Goal: Transaction & Acquisition: Purchase product/service

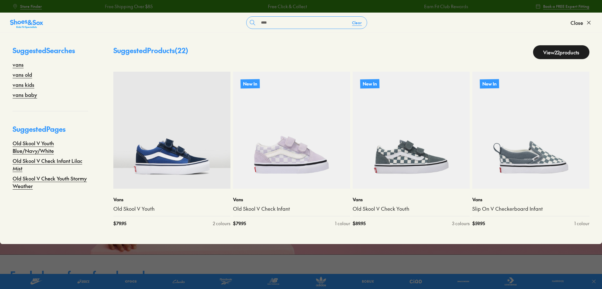
type input "****"
click at [540, 50] on link "View 22 products" at bounding box center [561, 52] width 56 height 14
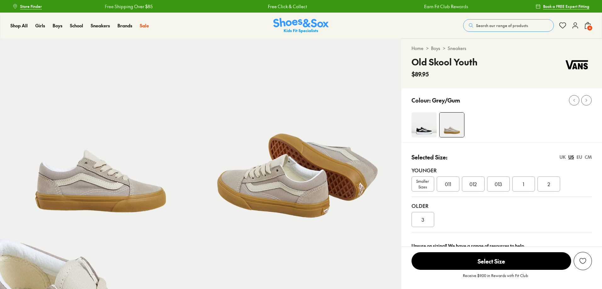
select select "*"
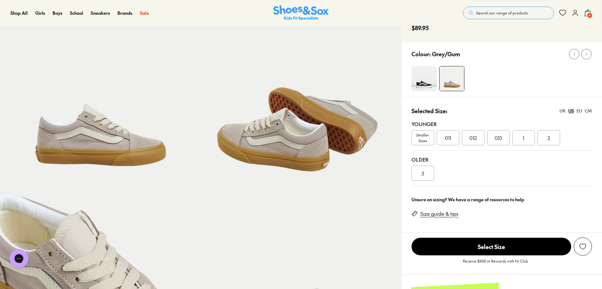
scroll to position [94, 0]
